Goal: Book appointment/travel/reservation

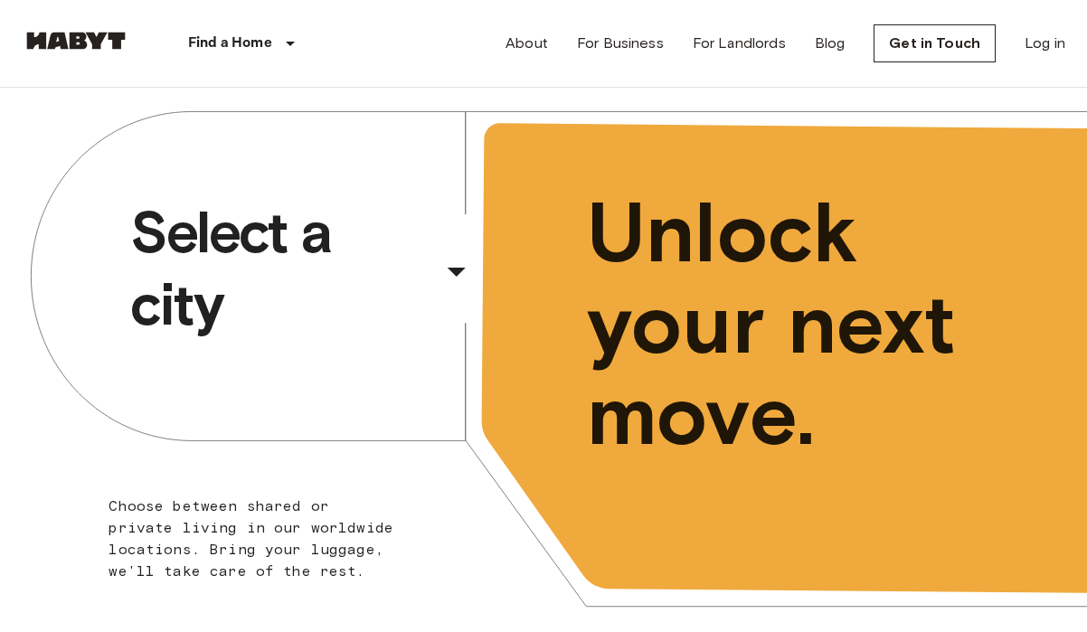
click at [291, 283] on span "Select a city" at bounding box center [282, 268] width 305 height 145
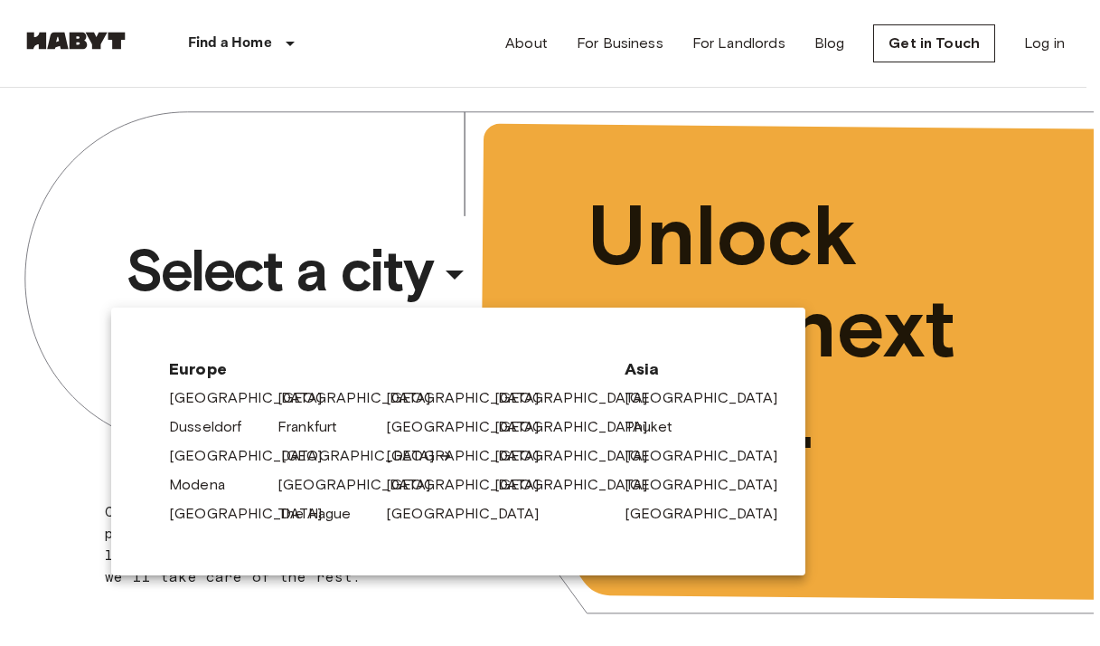
click at [302, 456] on link "[GEOGRAPHIC_DATA]" at bounding box center [367, 456] width 172 height 22
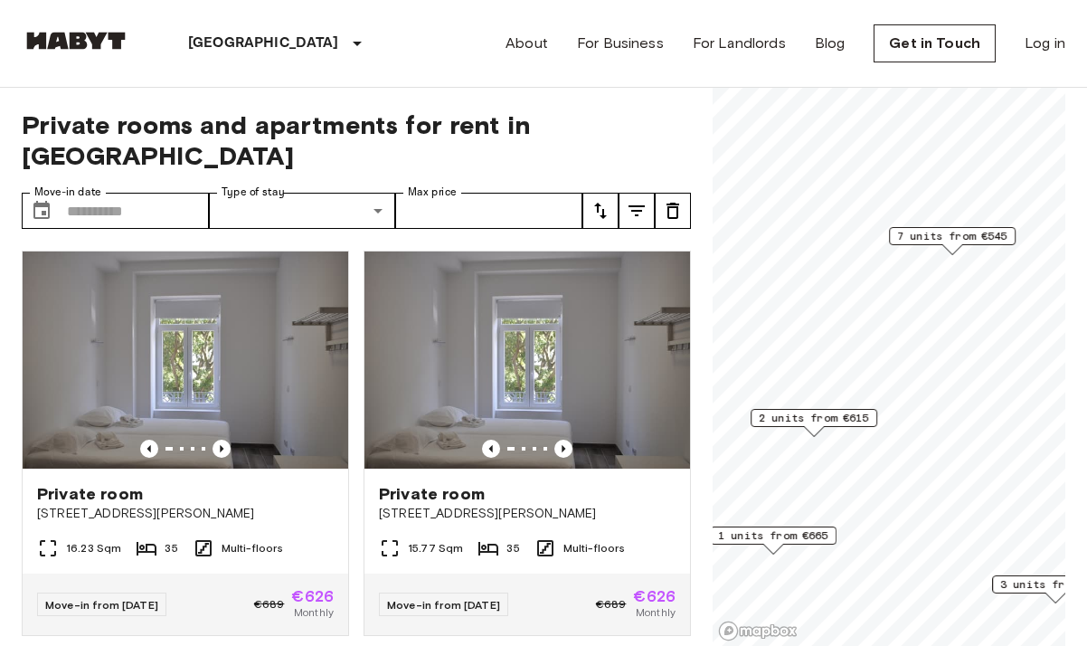
click at [816, 412] on span "2 units from €615" at bounding box center [814, 418] width 110 height 16
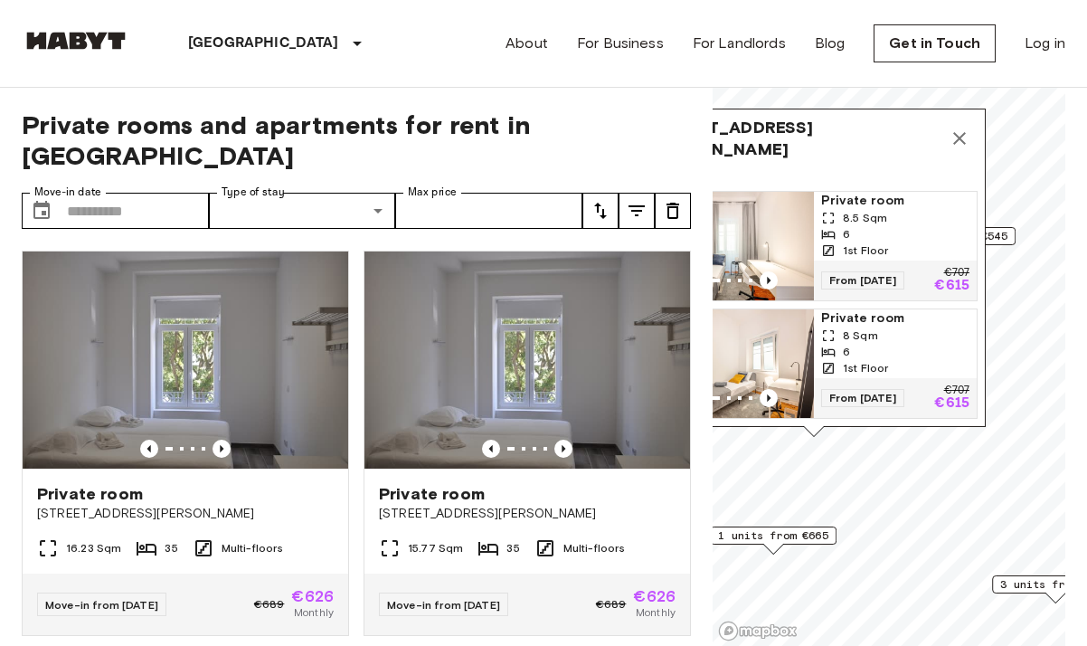
click at [957, 132] on icon "Map marker" at bounding box center [959, 138] width 13 height 13
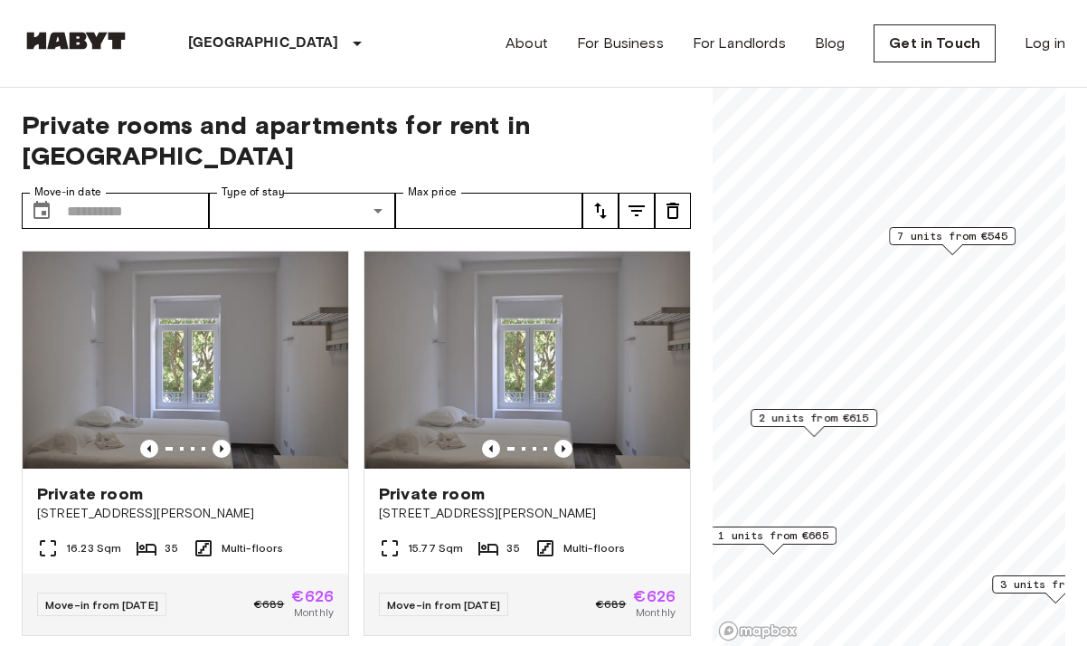
click at [958, 237] on span "7 units from €545" at bounding box center [952, 236] width 110 height 16
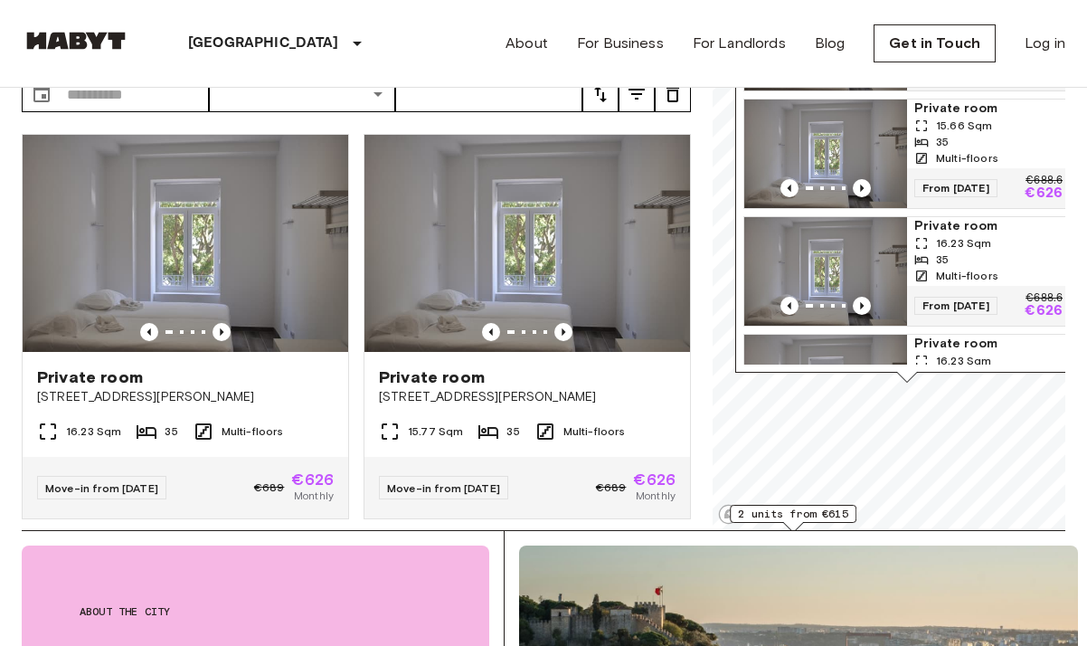
scroll to position [482, 0]
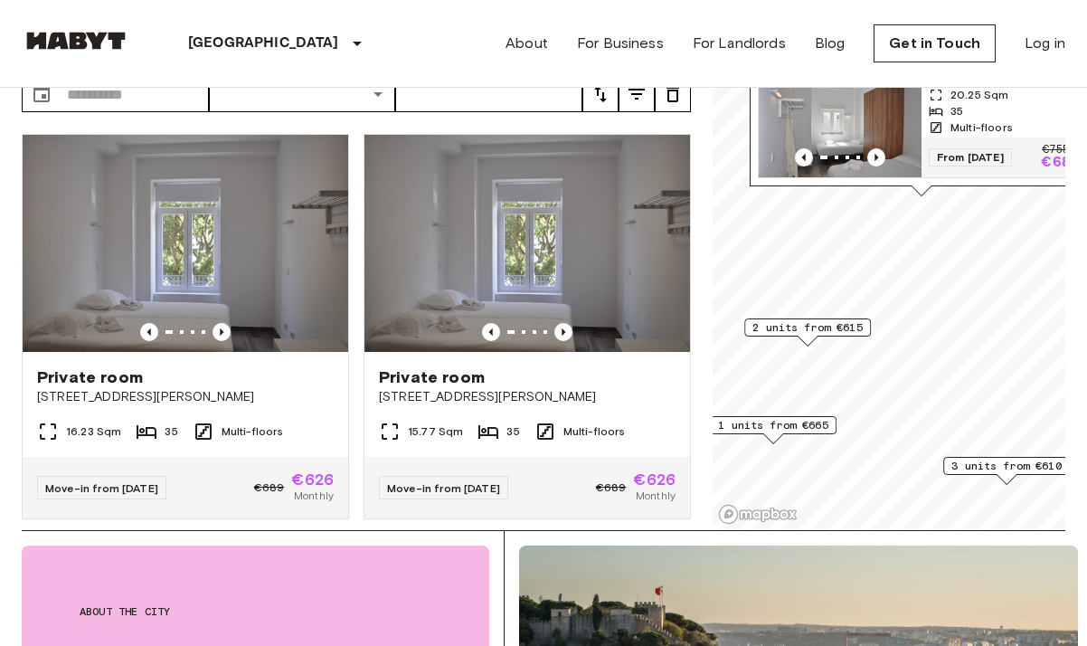
click at [793, 429] on span "1 units from €665" at bounding box center [773, 425] width 110 height 16
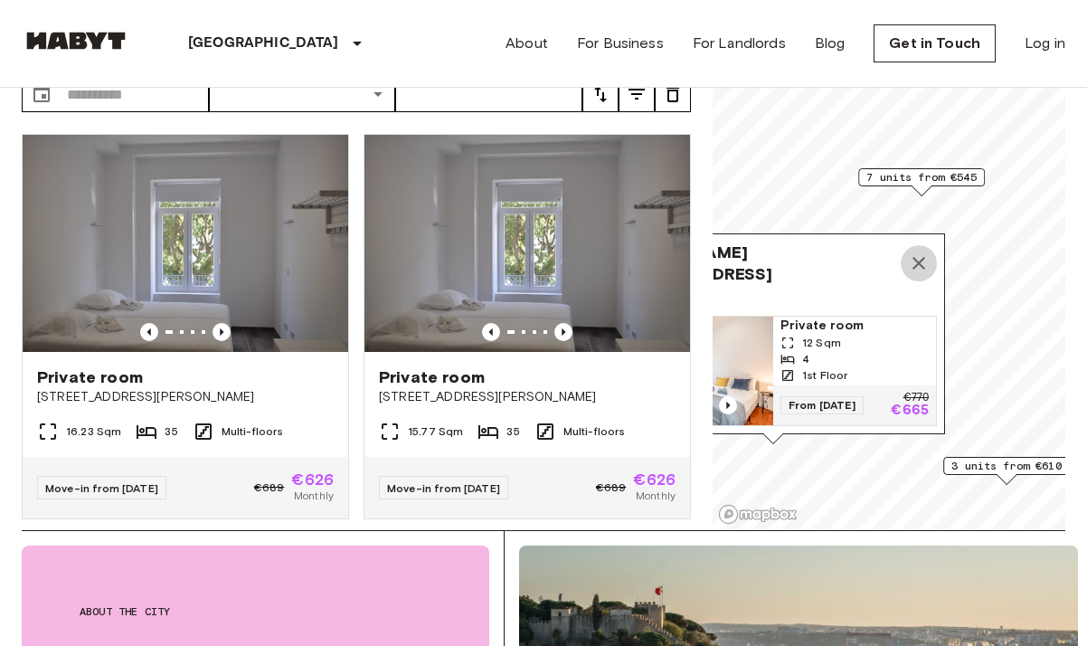
click at [922, 257] on icon "Map marker" at bounding box center [918, 263] width 13 height 13
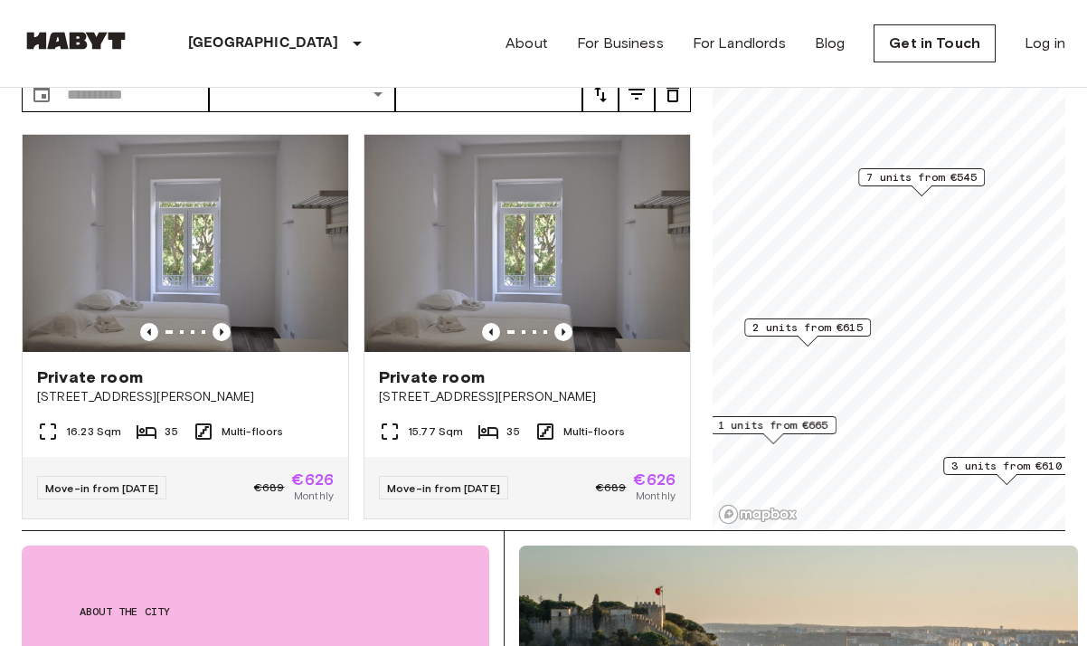
click at [974, 462] on span "3 units from €610" at bounding box center [1006, 466] width 110 height 16
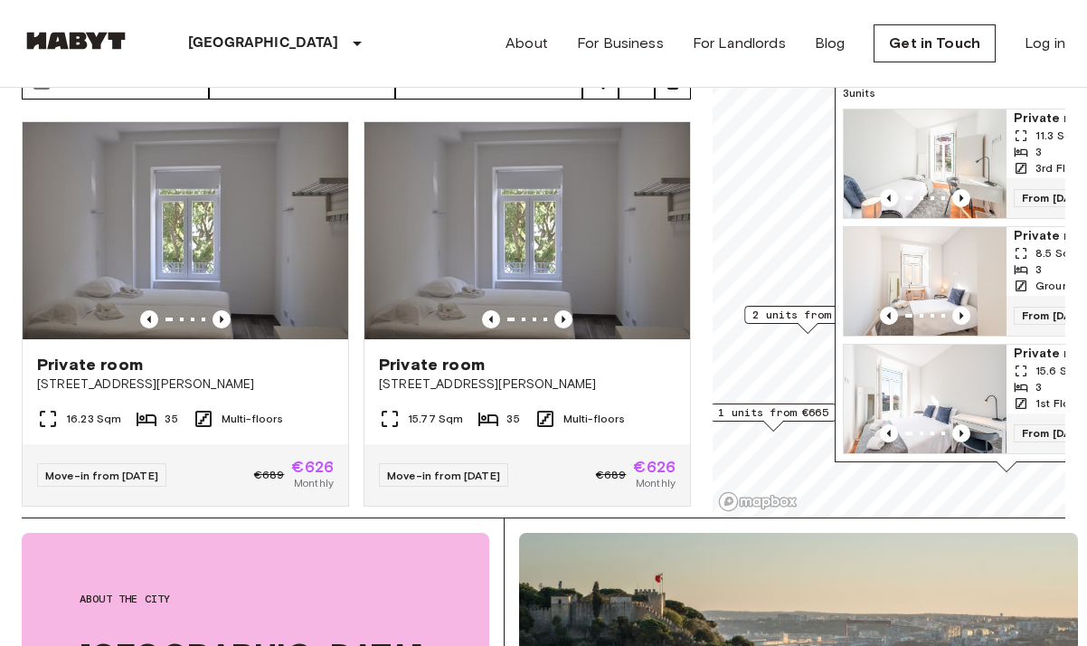
scroll to position [132, 0]
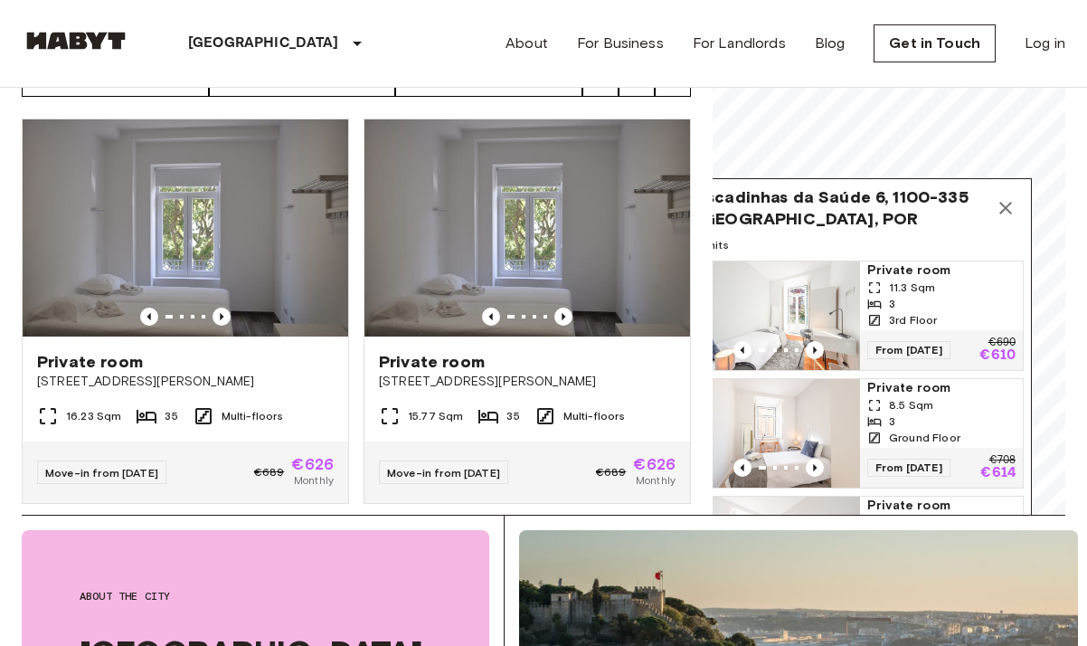
drag, startPoint x: 982, startPoint y: 95, endPoint x: 818, endPoint y: 232, distance: 213.7
click at [818, 237] on span "3 units" at bounding box center [859, 245] width 327 height 16
click at [1003, 202] on icon "Map marker" at bounding box center [1005, 208] width 13 height 13
